Goal: Information Seeking & Learning: Learn about a topic

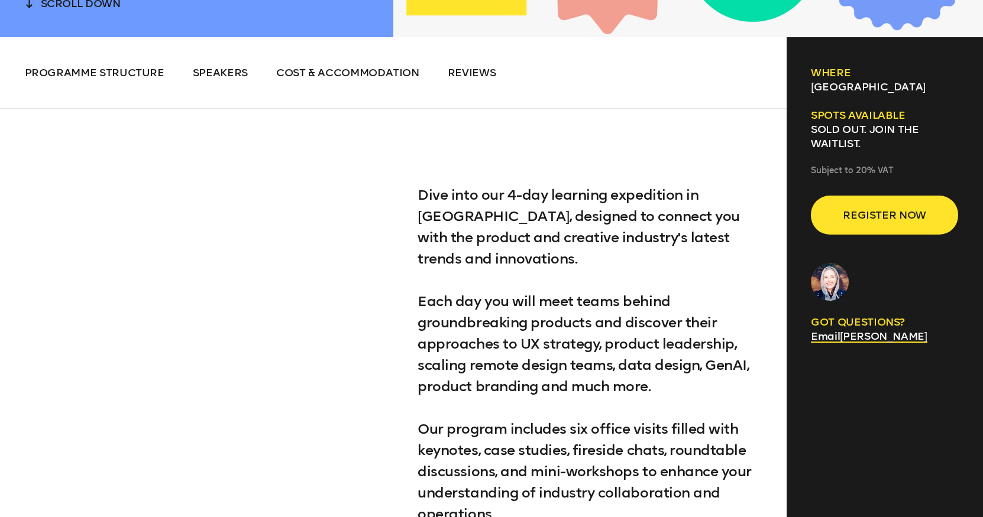
scroll to position [607, 0]
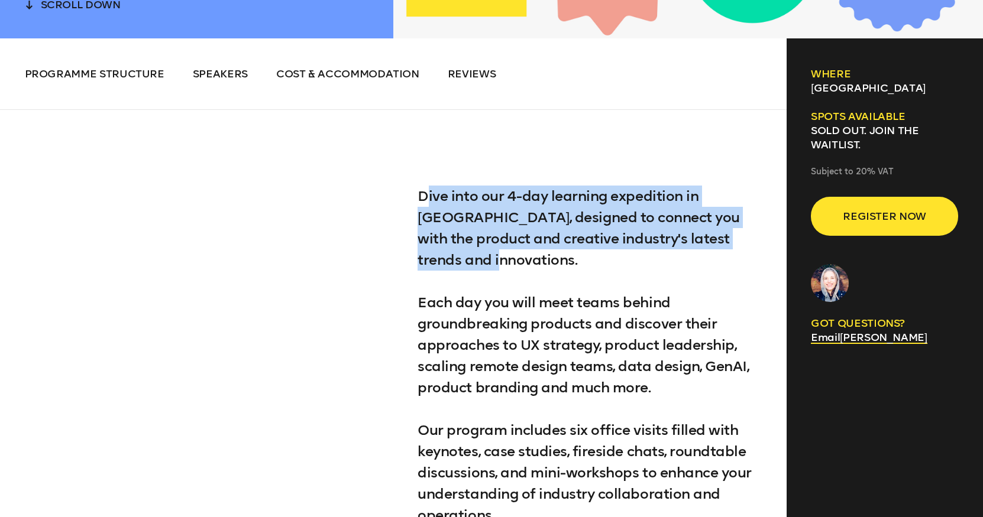
drag, startPoint x: 424, startPoint y: 202, endPoint x: 763, endPoint y: 232, distance: 340.7
click at [727, 234] on p "Dive into our 4-day learning expedition in [GEOGRAPHIC_DATA], designed to conne…" at bounding box center [589, 420] width 344 height 468
drag, startPoint x: 757, startPoint y: 241, endPoint x: 387, endPoint y: 190, distance: 373.6
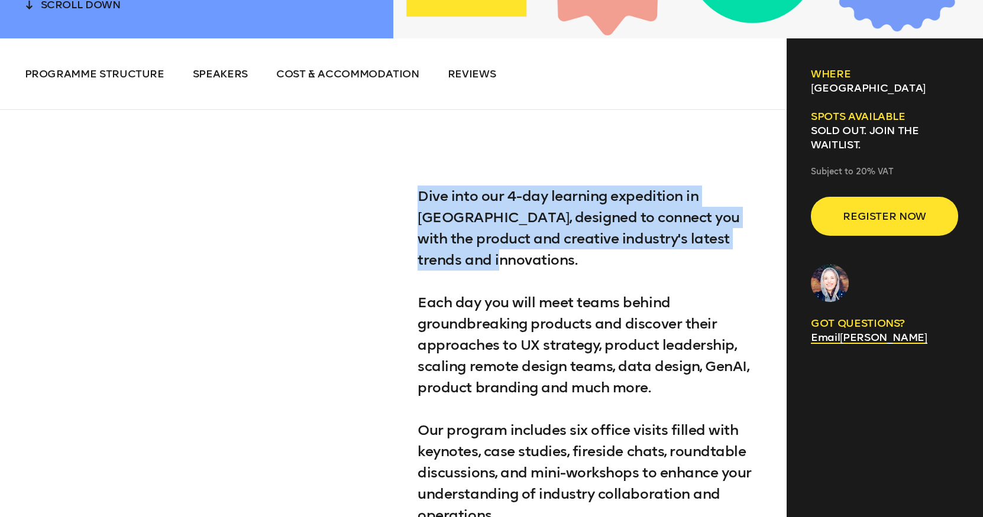
copy p "Dive into our 4-day learning expedition in [GEOGRAPHIC_DATA], designed to conne…"
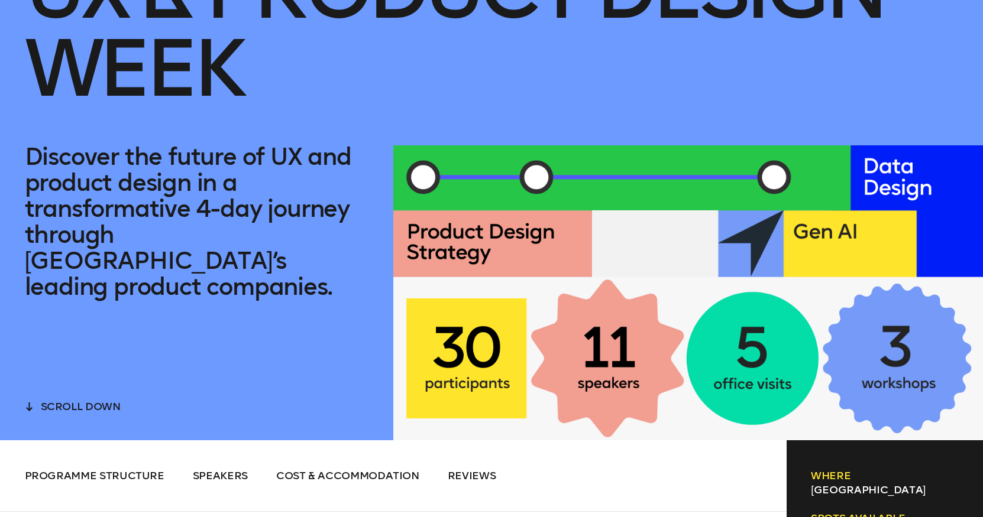
scroll to position [194, 0]
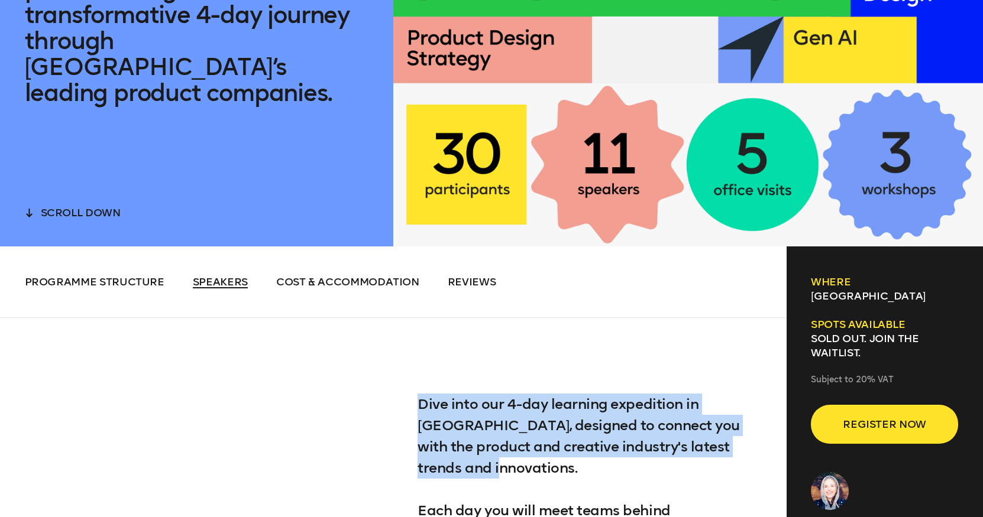
click at [222, 282] on span "Speakers" at bounding box center [220, 281] width 55 height 13
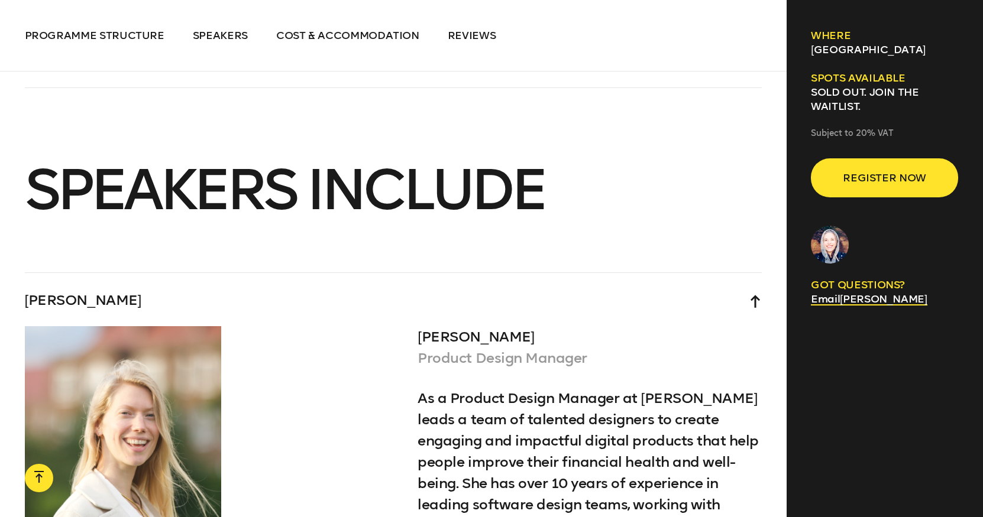
scroll to position [4062, 0]
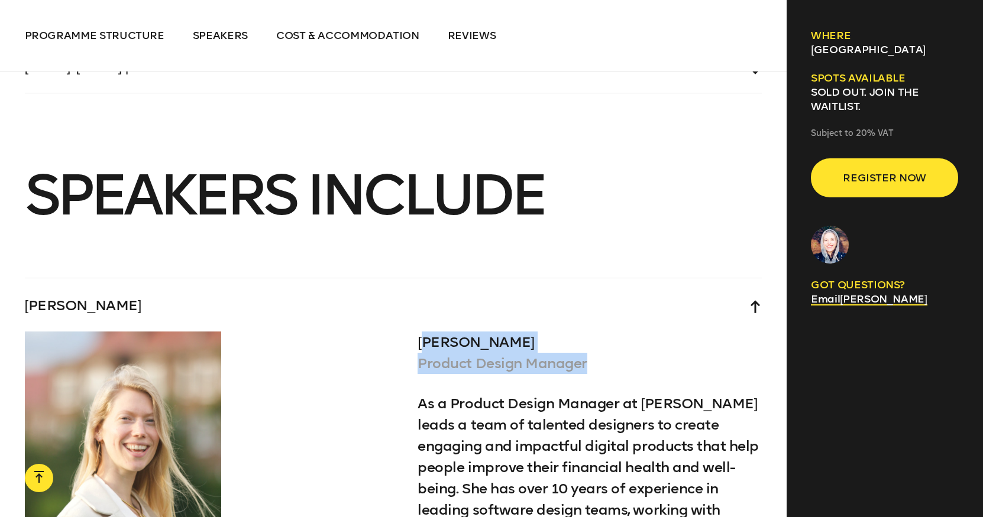
drag, startPoint x: 594, startPoint y: 323, endPoint x: 400, endPoint y: 300, distance: 195.3
copy div "[PERSON_NAME] Product Design Manager"
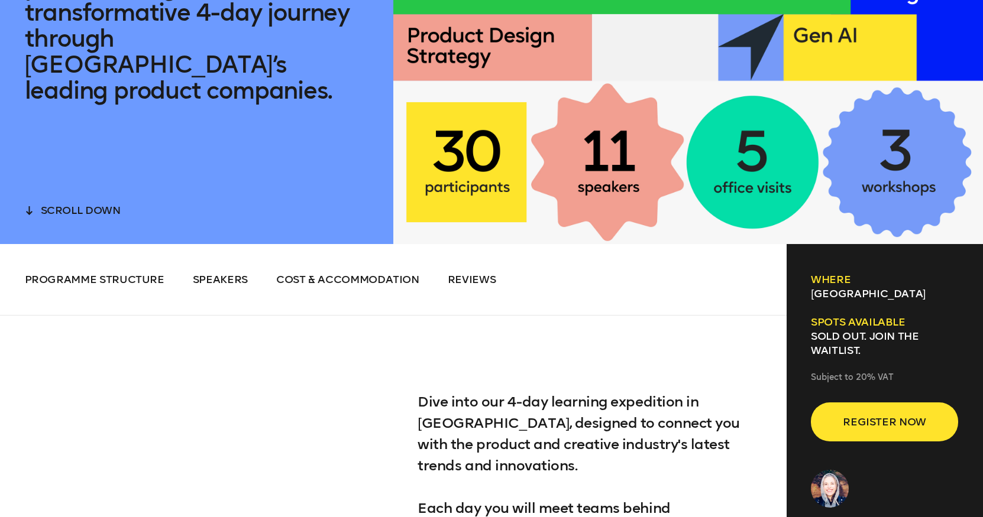
scroll to position [418, 0]
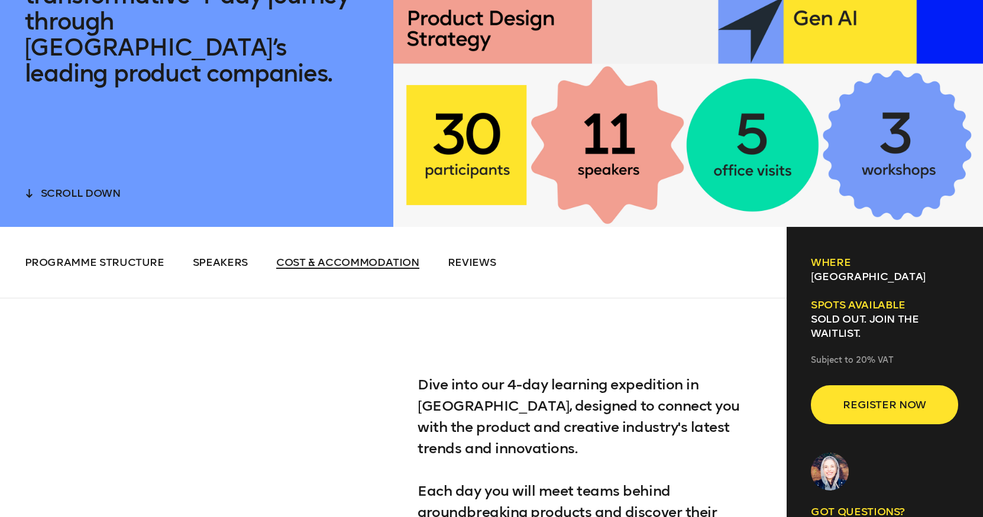
click at [334, 261] on span "Cost & Accommodation" at bounding box center [347, 262] width 143 height 13
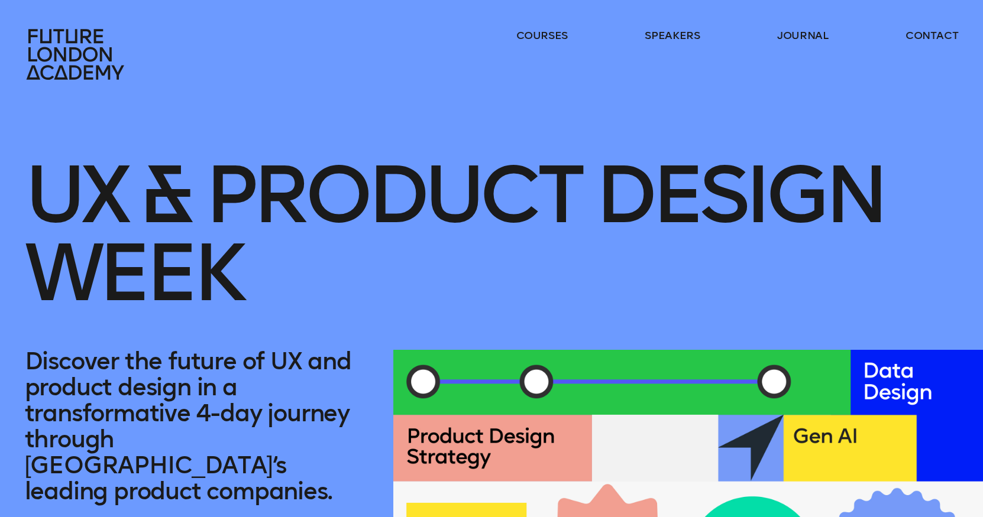
scroll to position [0, 0]
drag, startPoint x: 166, startPoint y: 358, endPoint x: 302, endPoint y: 357, distance: 136.6
click at [302, 357] on p "Discover the future of UX and product design in a transformative 4-day journey …" at bounding box center [197, 426] width 344 height 156
copy p "future of UX"
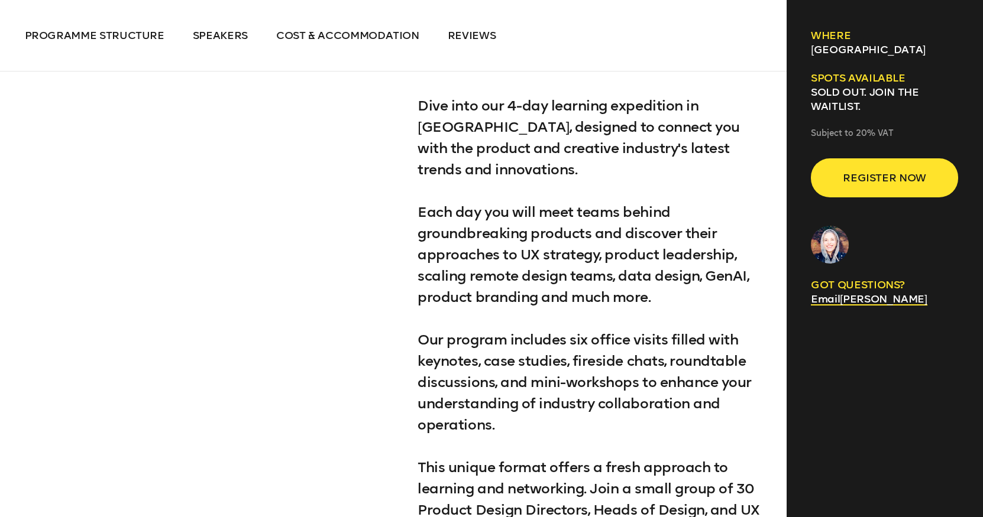
scroll to position [668, 0]
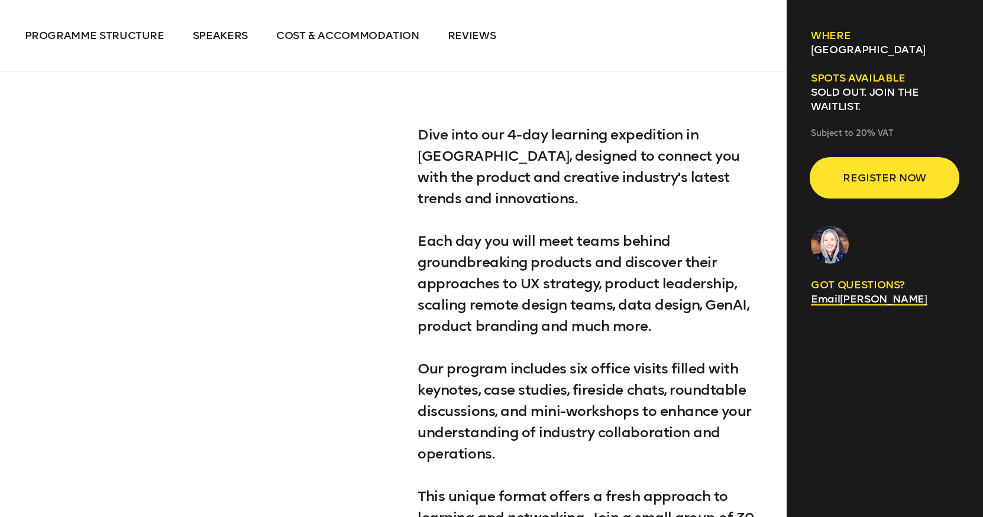
click at [919, 193] on button "Register now" at bounding box center [884, 177] width 147 height 39
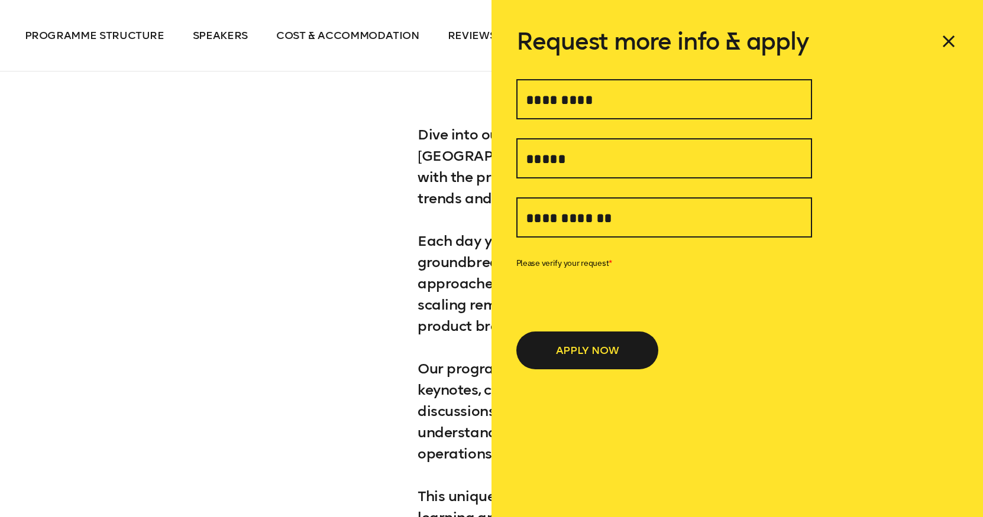
click at [948, 40] on icon at bounding box center [948, 41] width 11 height 11
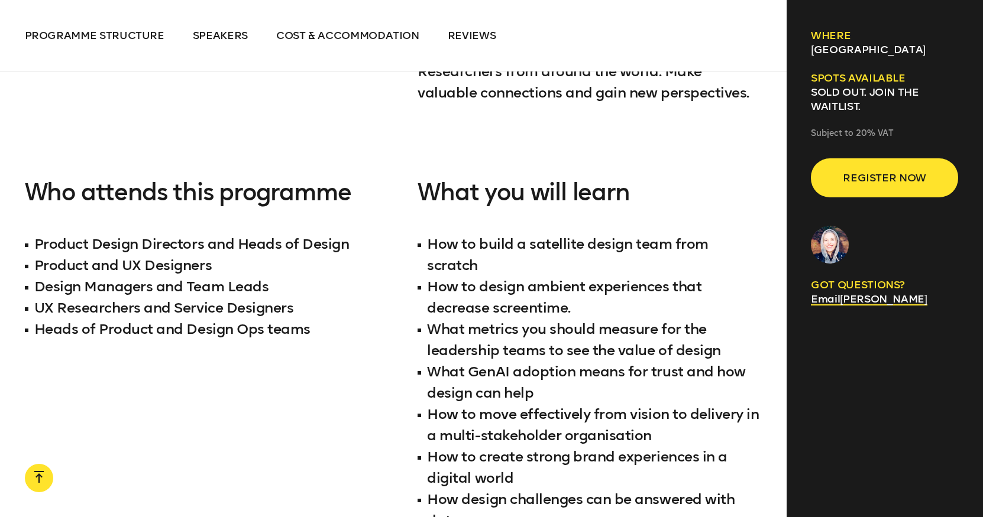
scroll to position [1163, 0]
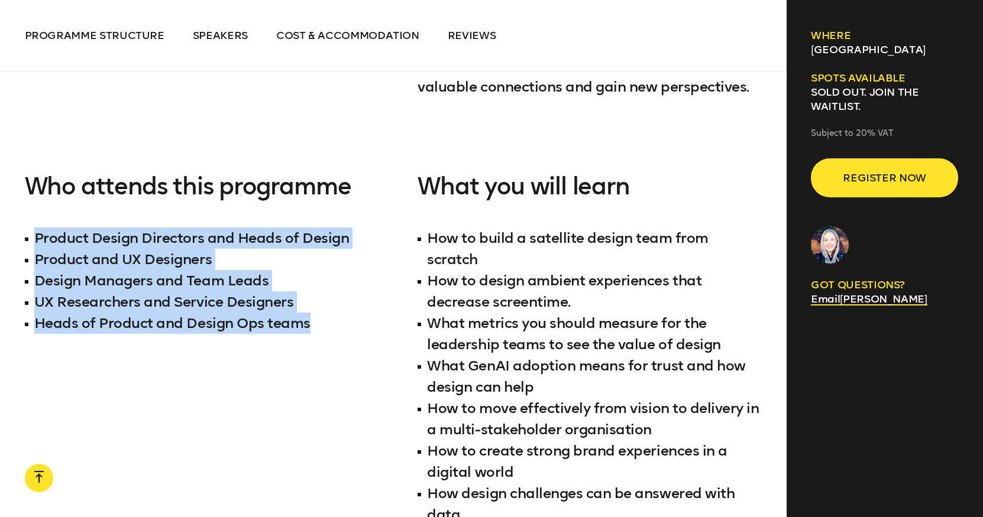
drag, startPoint x: 308, startPoint y: 307, endPoint x: 24, endPoint y: 215, distance: 298.4
click at [25, 228] on ul "Product Design Directors and Heads of Design Product and UX Designers Design Ma…" at bounding box center [197, 281] width 344 height 106
copy ul "Product Design Directors and Heads of Design Product and UX Designers Design Ma…"
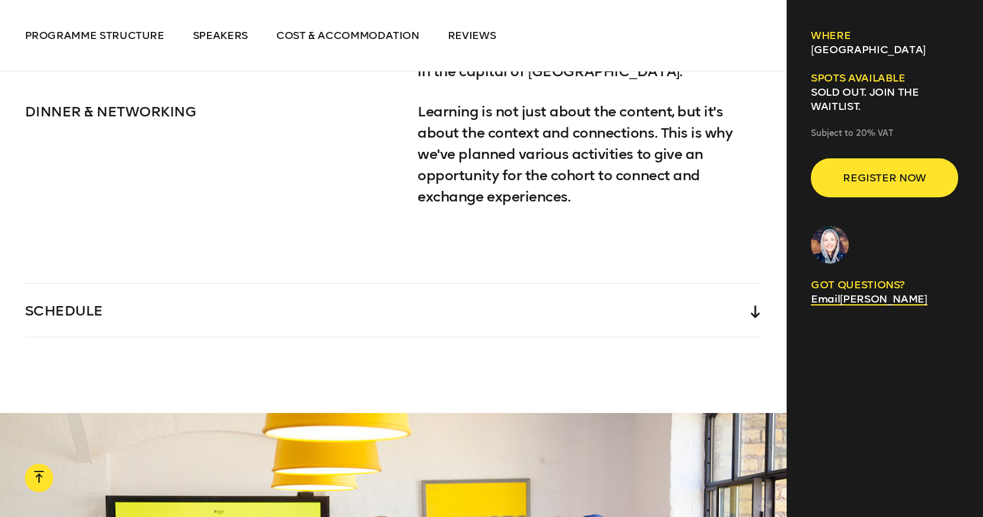
scroll to position [2690, 0]
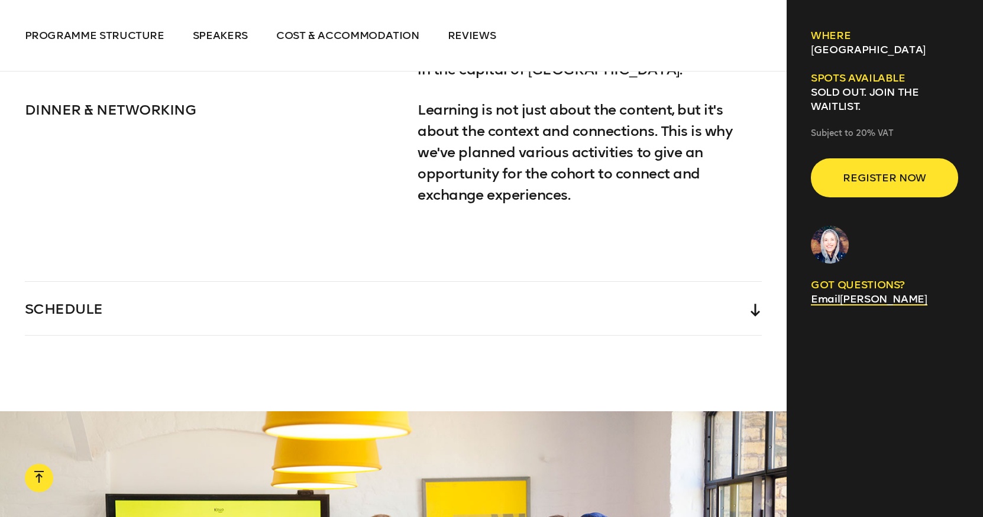
click at [472, 282] on div "SCHEDULE" at bounding box center [393, 308] width 737 height 53
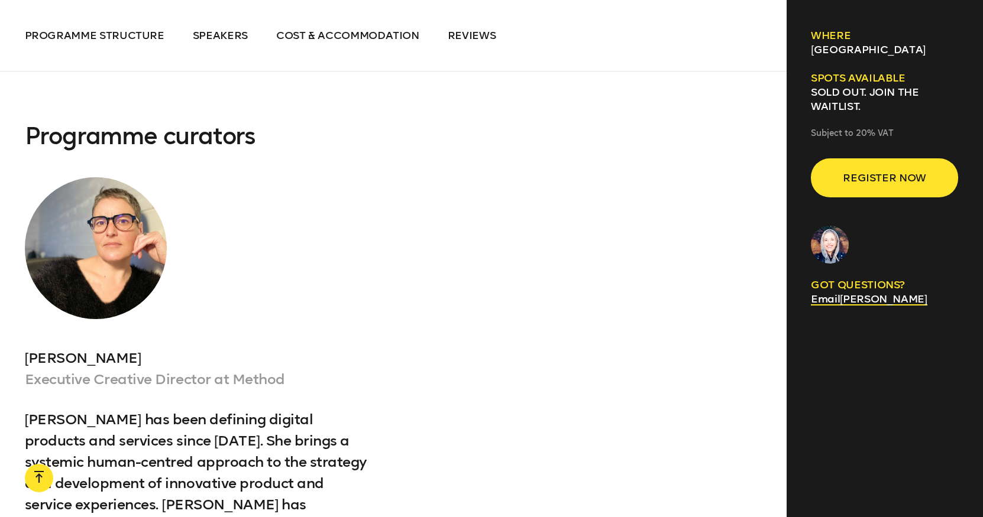
scroll to position [4949, 0]
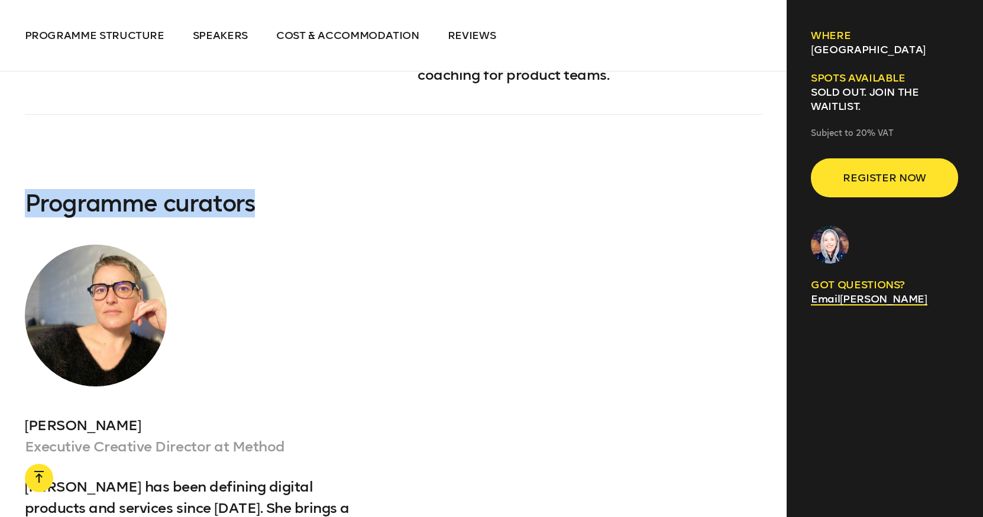
drag, startPoint x: 270, startPoint y: 161, endPoint x: 24, endPoint y: 158, distance: 245.9
click at [25, 190] on h4 "Programme curators" at bounding box center [393, 217] width 737 height 54
copy h4 "Programme curators"
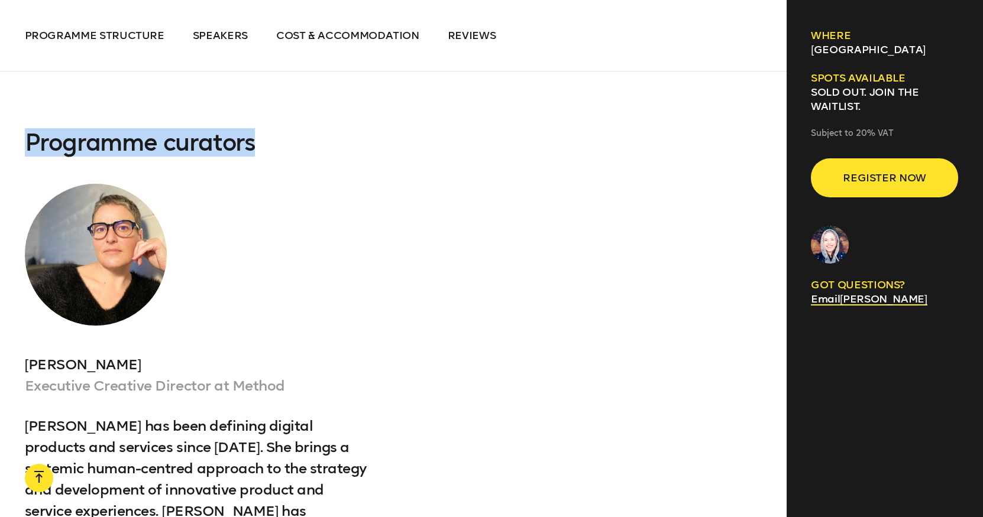
scroll to position [5009, 0]
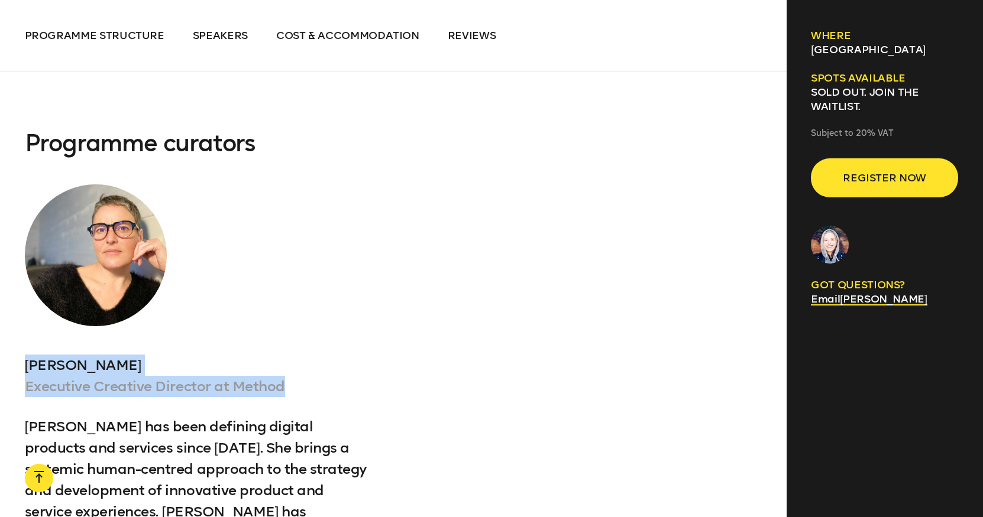
drag, startPoint x: 264, startPoint y: 342, endPoint x: 1, endPoint y: 313, distance: 264.1
click at [1, 313] on section "Speakers include [PERSON_NAME] [PERSON_NAME] Product Design Manager As a Produc…" at bounding box center [393, 102] width 786 height 1497
copy div "[PERSON_NAME] Executive Creative Director at Method"
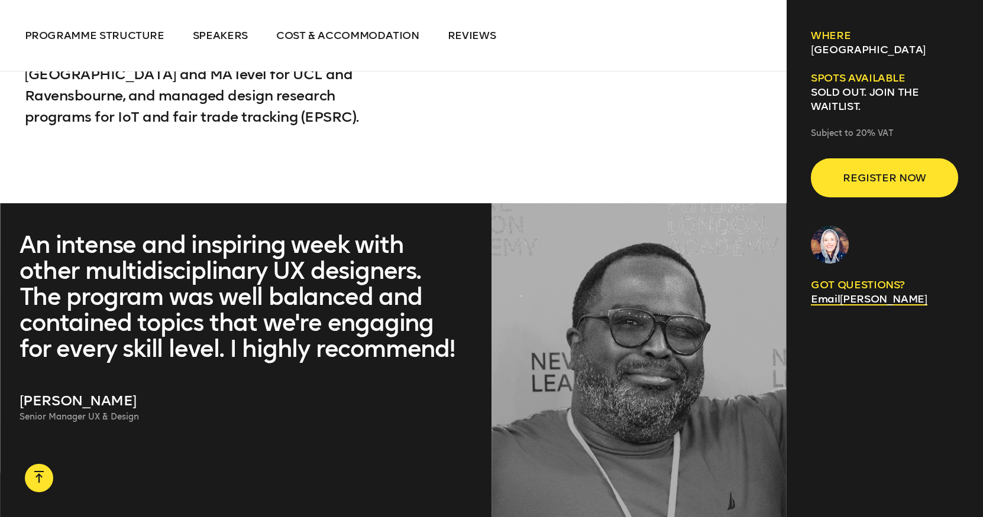
scroll to position [5662, 0]
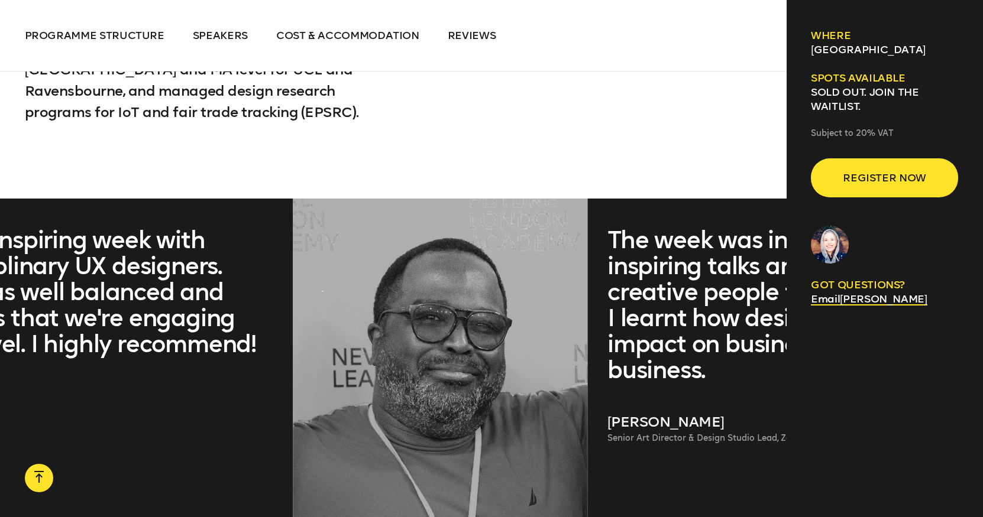
drag, startPoint x: 144, startPoint y: 339, endPoint x: -55, endPoint y: 316, distance: 200.0
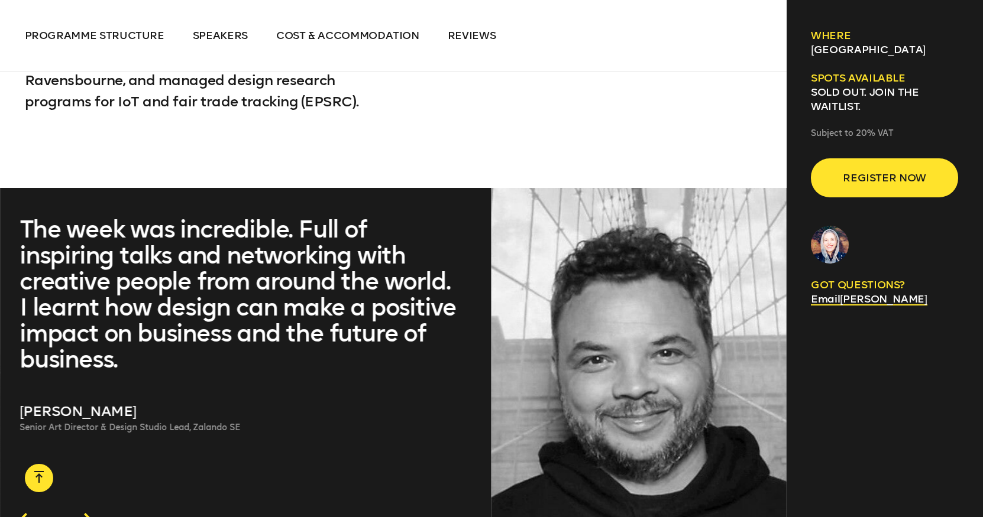
scroll to position [5689, 0]
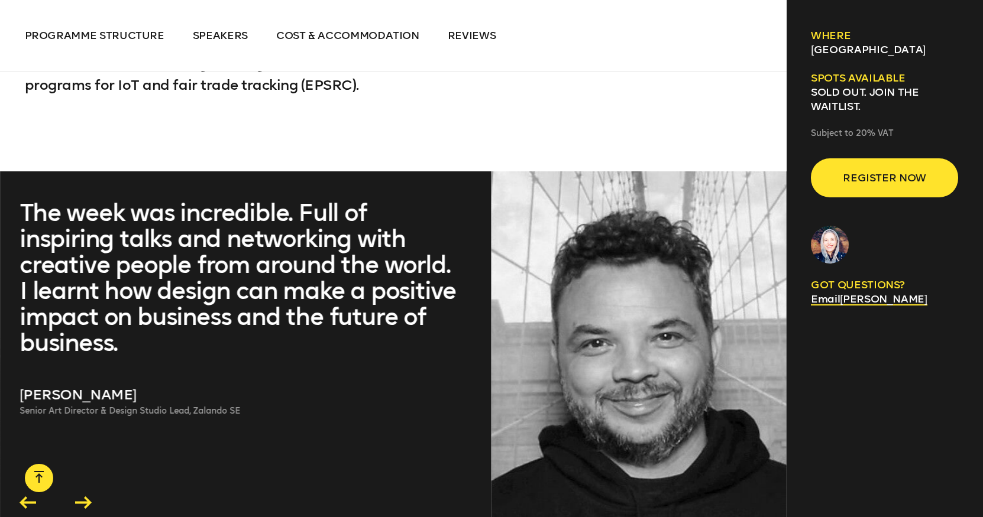
click at [19, 494] on div at bounding box center [56, 503] width 78 height 18
click at [25, 497] on icon at bounding box center [28, 503] width 17 height 12
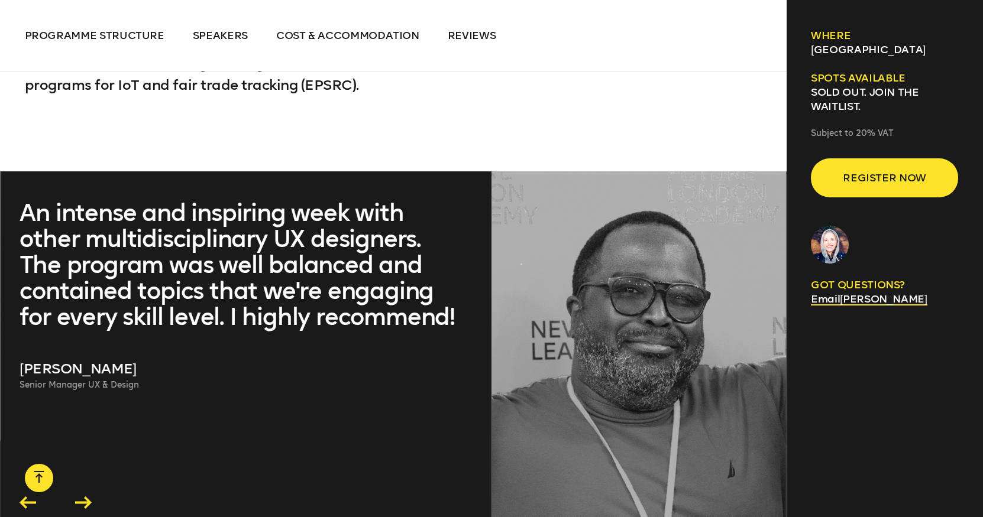
click at [25, 497] on icon at bounding box center [28, 503] width 17 height 12
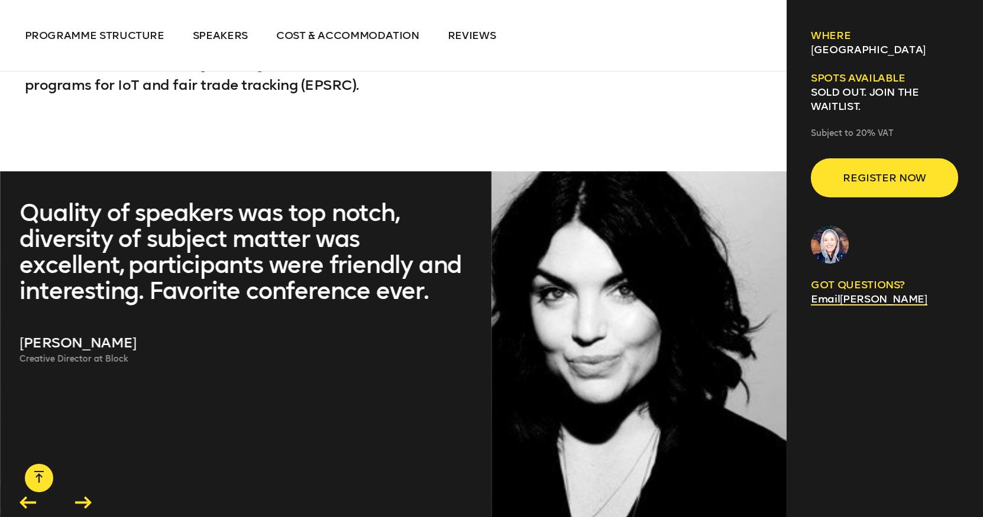
click at [25, 497] on icon at bounding box center [28, 503] width 17 height 12
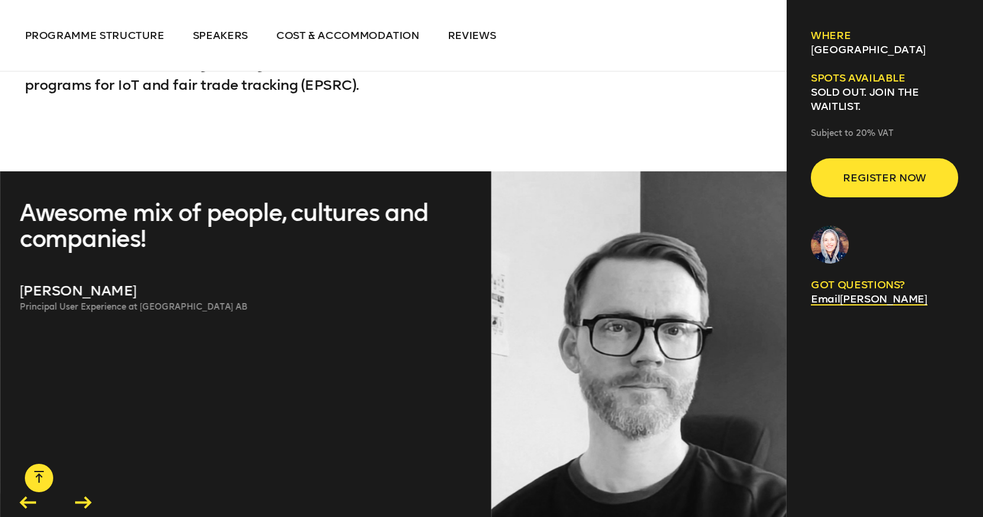
click at [25, 497] on icon at bounding box center [28, 503] width 17 height 12
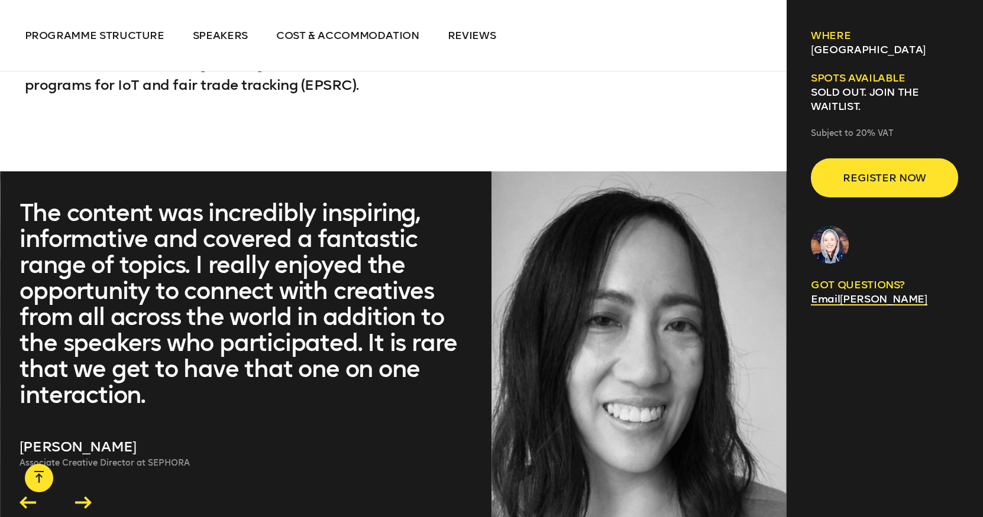
click at [25, 497] on icon at bounding box center [28, 503] width 17 height 12
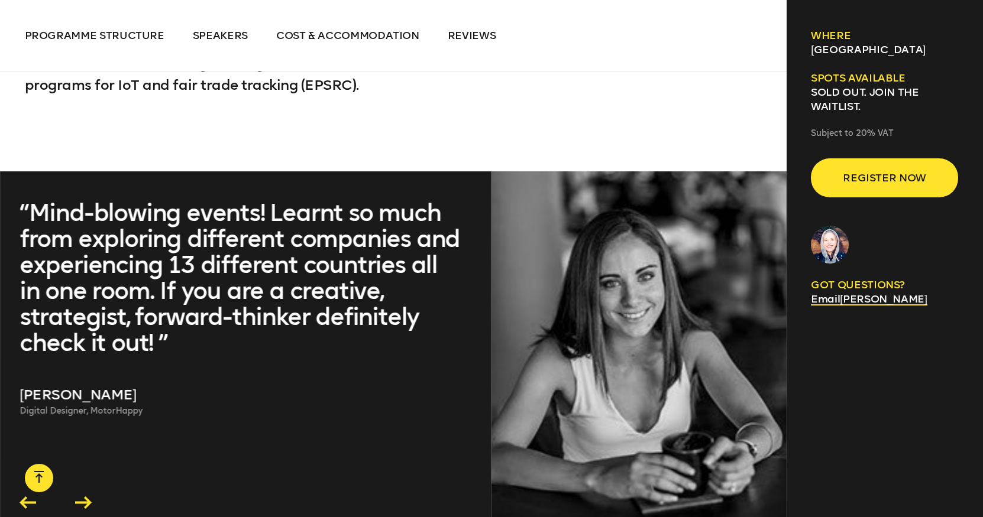
click at [25, 497] on icon at bounding box center [28, 503] width 17 height 12
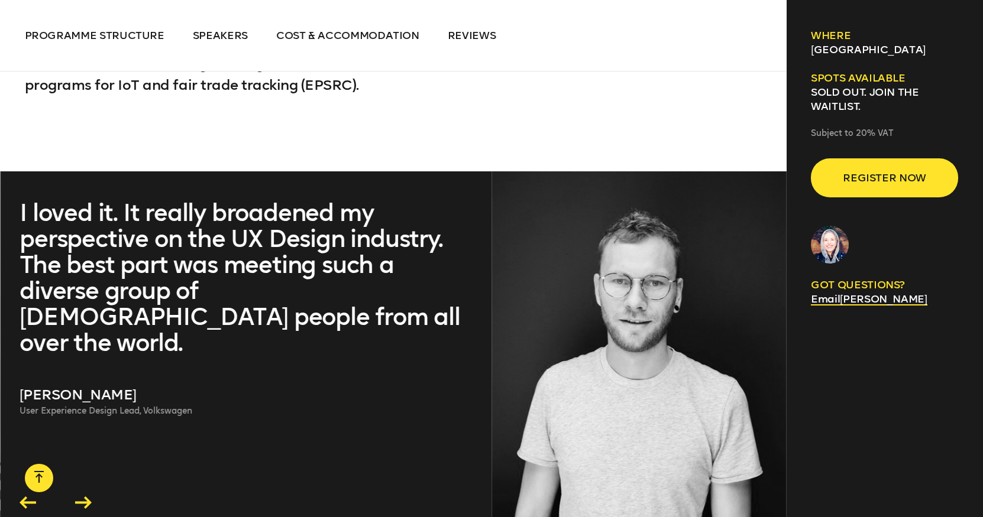
click at [25, 497] on icon at bounding box center [28, 503] width 17 height 12
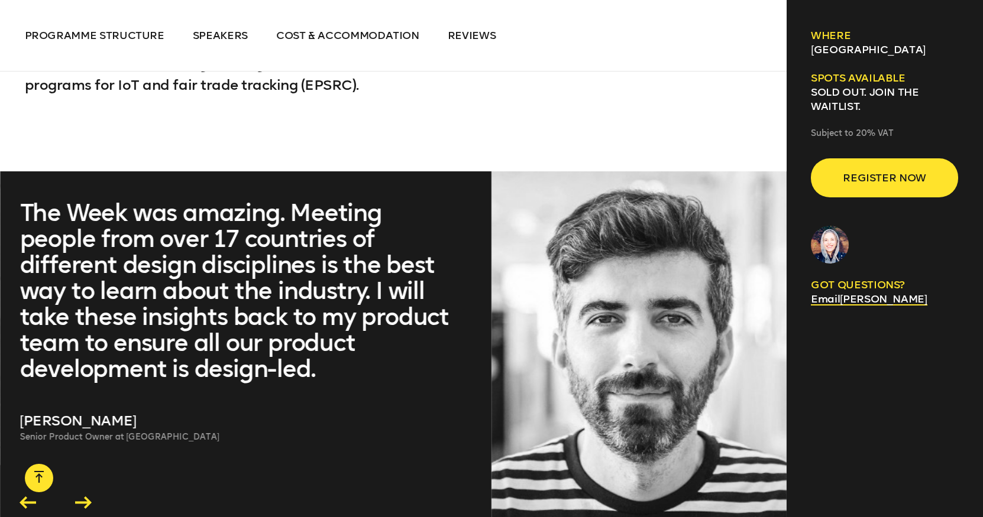
click at [25, 497] on icon at bounding box center [28, 503] width 17 height 12
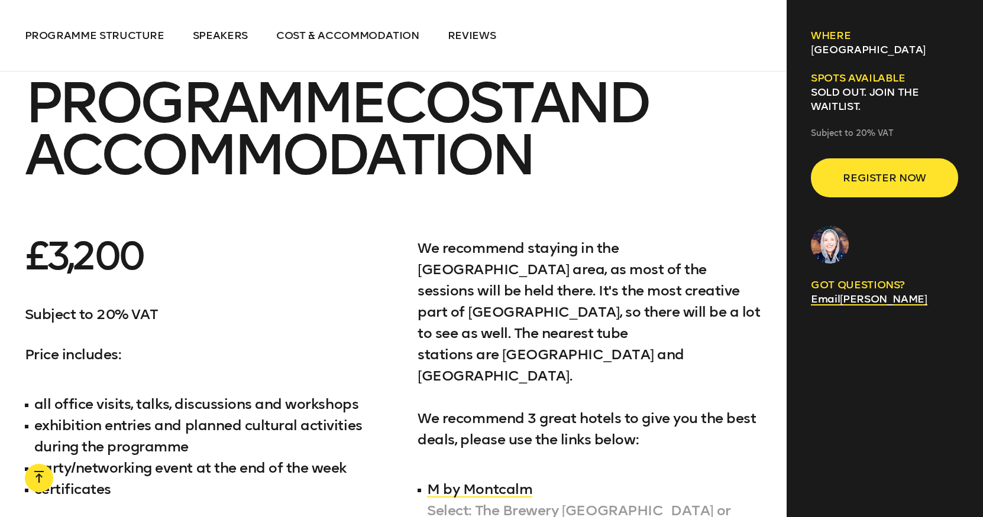
scroll to position [6150, 0]
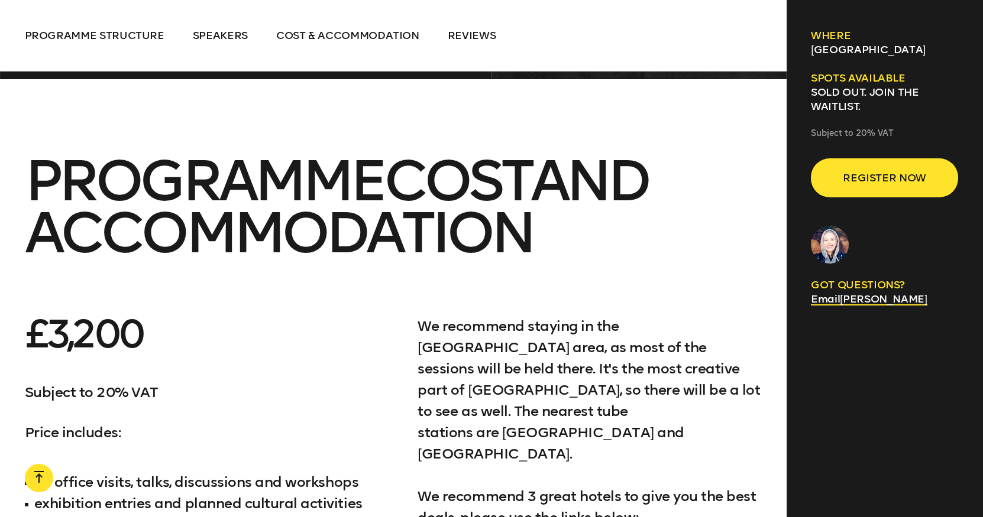
drag, startPoint x: 96, startPoint y: 416, endPoint x: 25, endPoint y: 246, distance: 183.9
click at [25, 316] on div "£3,200 Subject to 20% VAT Price includes: all office visits, talks, discussions…" at bounding box center [197, 521] width 344 height 411
copy div "£3,200 Subject to 20% VAT Price includes: all office visits, talks, discussions…"
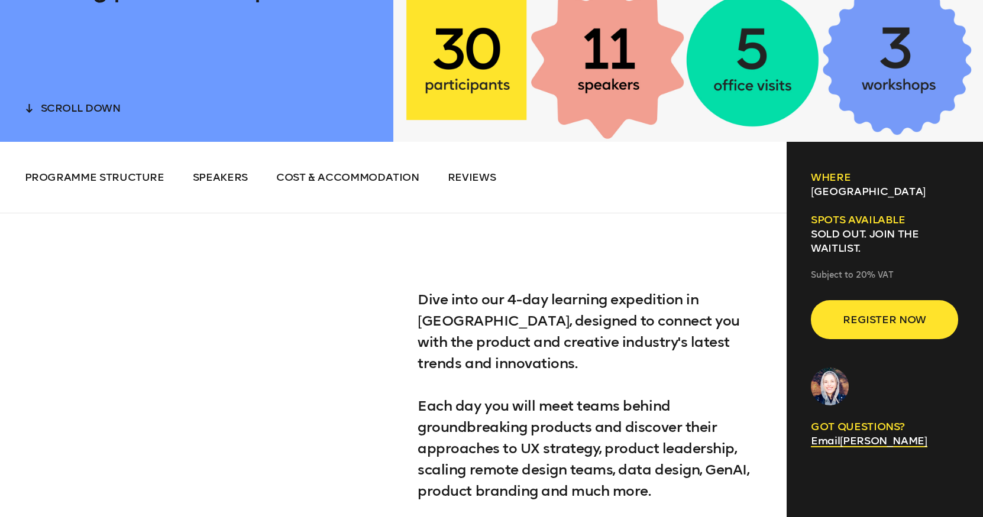
scroll to position [397, 0]
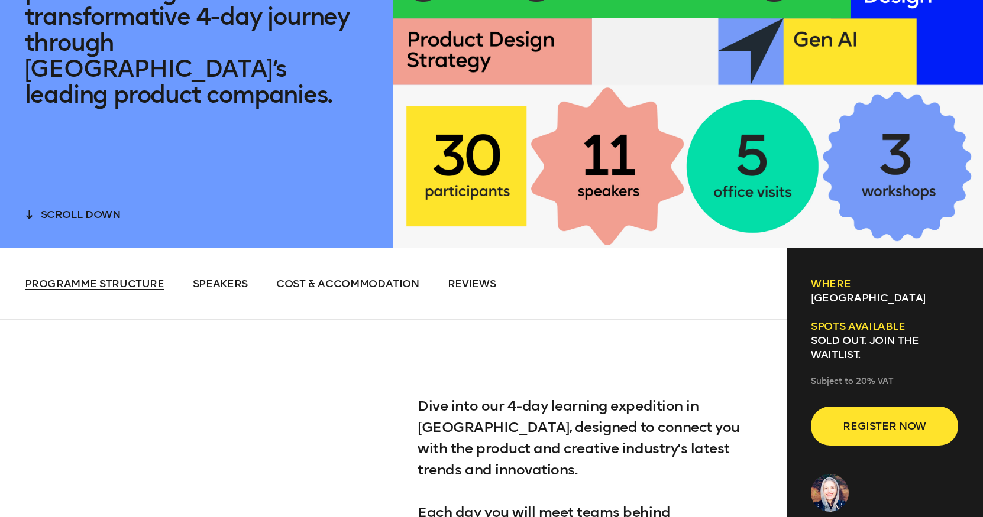
click at [106, 280] on span "Programme structure" at bounding box center [95, 283] width 140 height 13
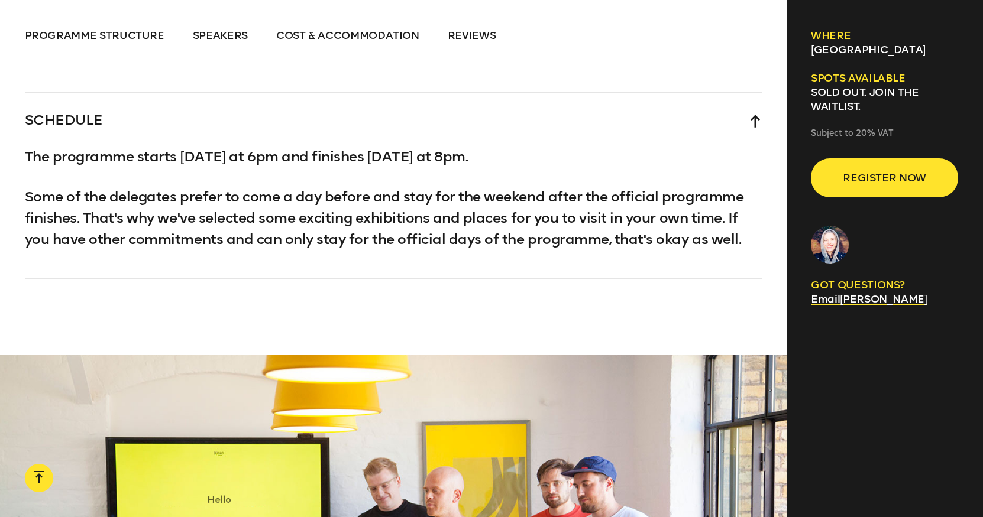
scroll to position [2829, 0]
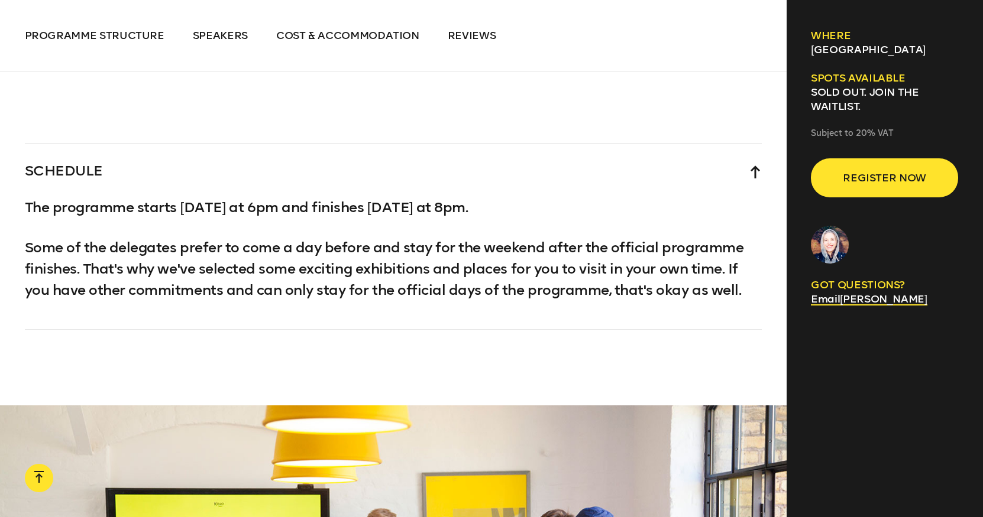
click at [244, 197] on p "The programme starts [DATE] at 6pm and finishes [DATE] at 8pm." at bounding box center [393, 207] width 737 height 21
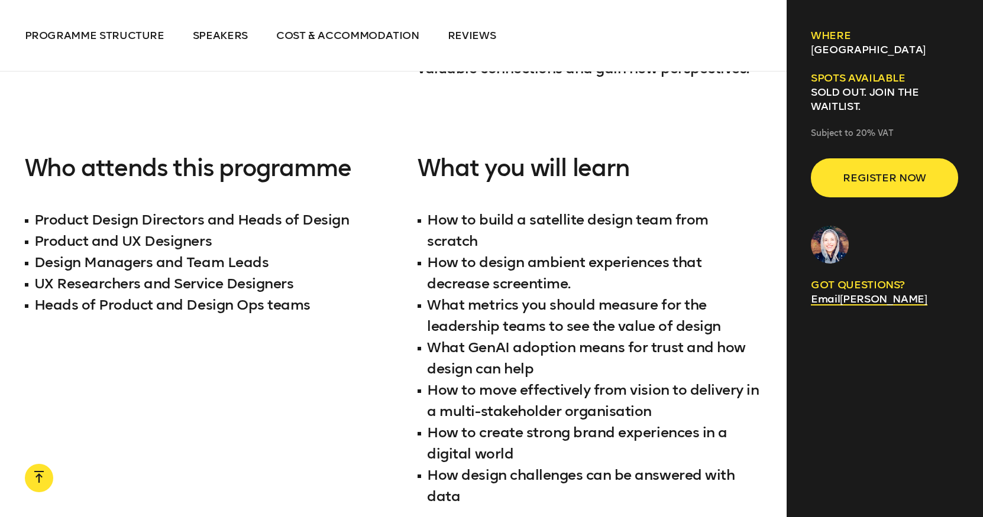
scroll to position [1188, 0]
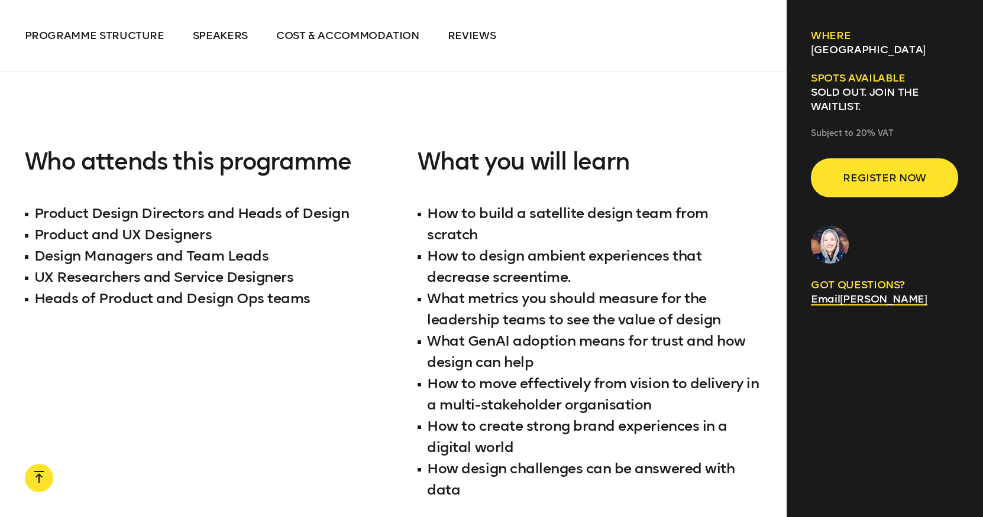
click at [440, 203] on li "How to build a satellite design team from scratch" at bounding box center [589, 224] width 344 height 43
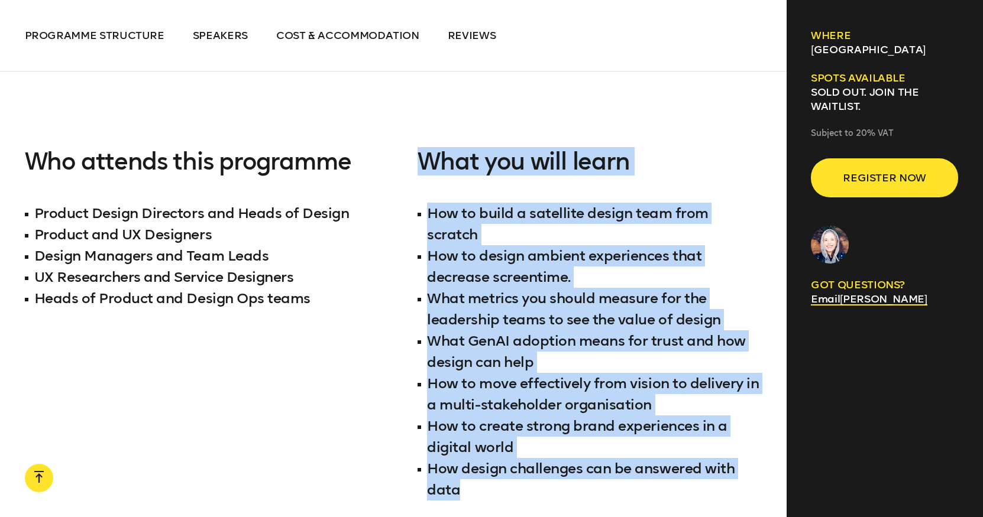
drag, startPoint x: 459, startPoint y: 450, endPoint x: 407, endPoint y: 106, distance: 348.6
click at [407, 106] on div "Dive into our 4-day learning expedition in [GEOGRAPHIC_DATA], designed to conne…" at bounding box center [393, 53] width 737 height 1048
copy div "What you will learn How to build a satellite design team from scratch How to de…"
